Goal: Task Accomplishment & Management: Manage account settings

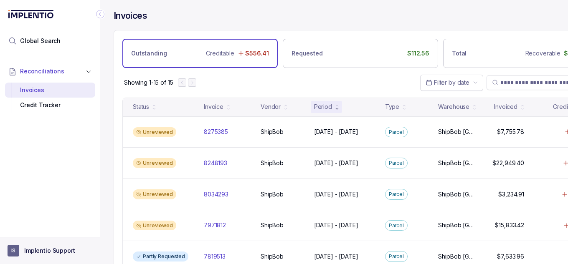
click at [40, 259] on aside "IS Implentio Support" at bounding box center [50, 250] width 100 height 27
click at [41, 249] on p "Implentio Support" at bounding box center [49, 251] width 51 height 8
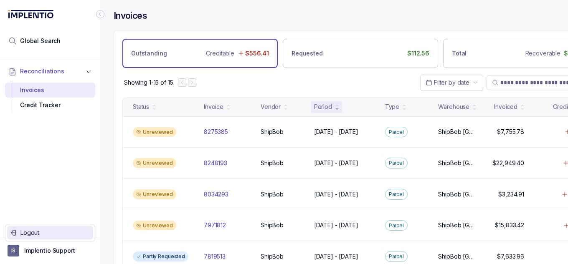
click at [46, 232] on p "Logout" at bounding box center [54, 233] width 69 height 8
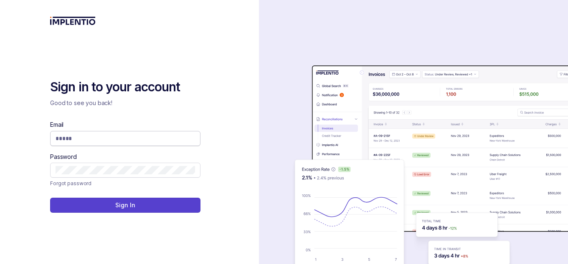
click at [129, 141] on input "Email" at bounding box center [125, 138] width 139 height 8
click at [101, 132] on span at bounding box center [125, 138] width 150 height 15
click at [165, 132] on span at bounding box center [125, 138] width 150 height 15
click at [176, 139] on input "Email" at bounding box center [125, 138] width 139 height 8
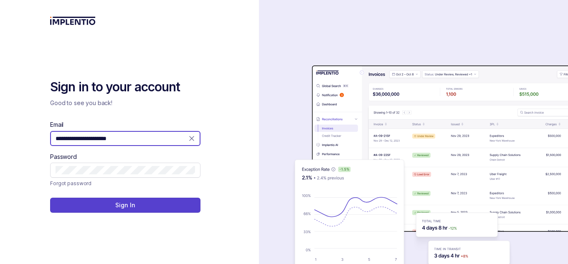
type input "**********"
